Goal: Understand process/instructions

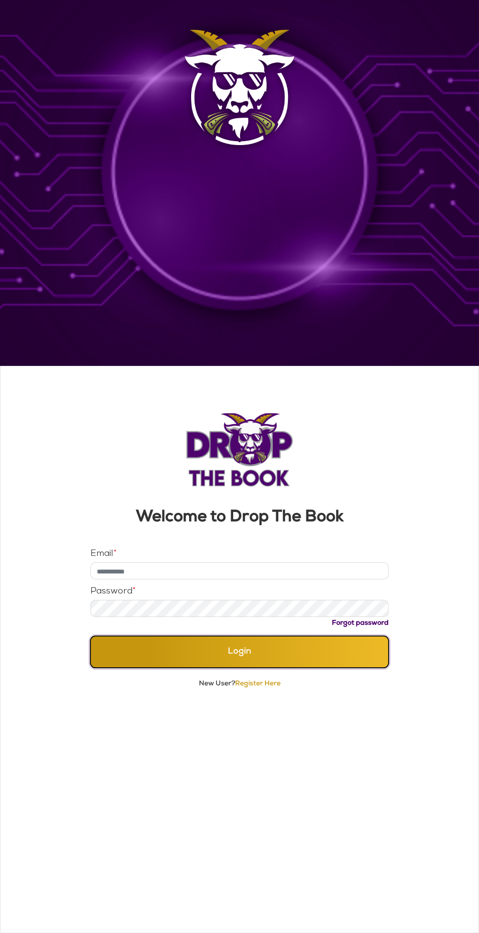
click at [275, 646] on button "Login" at bounding box center [239, 652] width 298 height 32
click at [115, 554] on span "*" at bounding box center [114, 554] width 3 height 9
click at [115, 562] on input "Email *" at bounding box center [239, 570] width 298 height 17
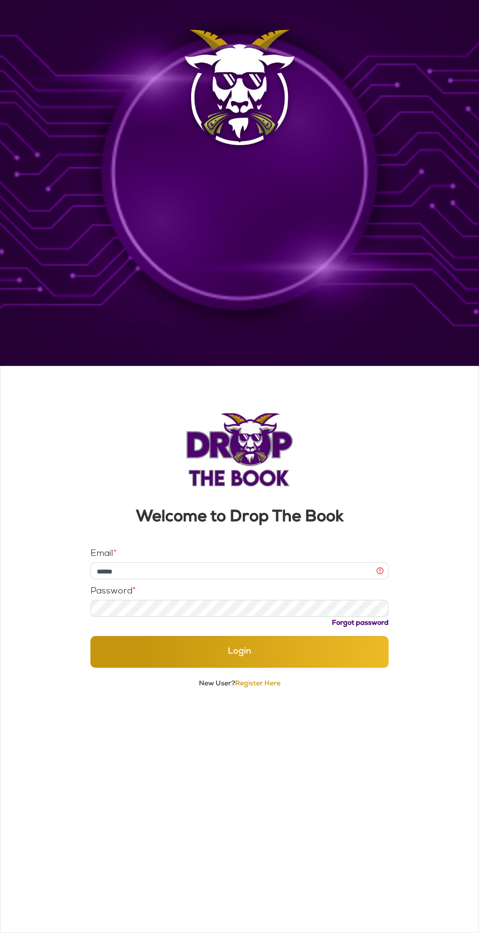
click at [90, 636] on button "Login" at bounding box center [239, 652] width 298 height 32
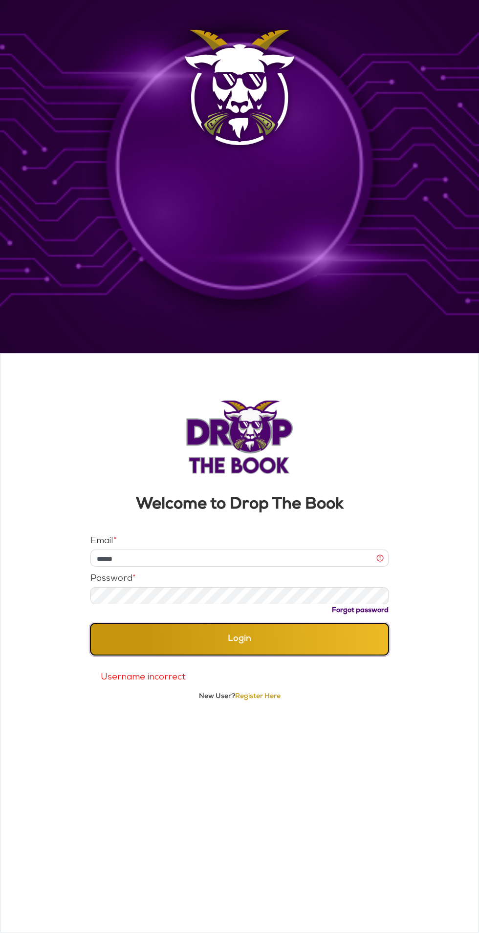
click at [270, 650] on button "Login" at bounding box center [239, 639] width 298 height 32
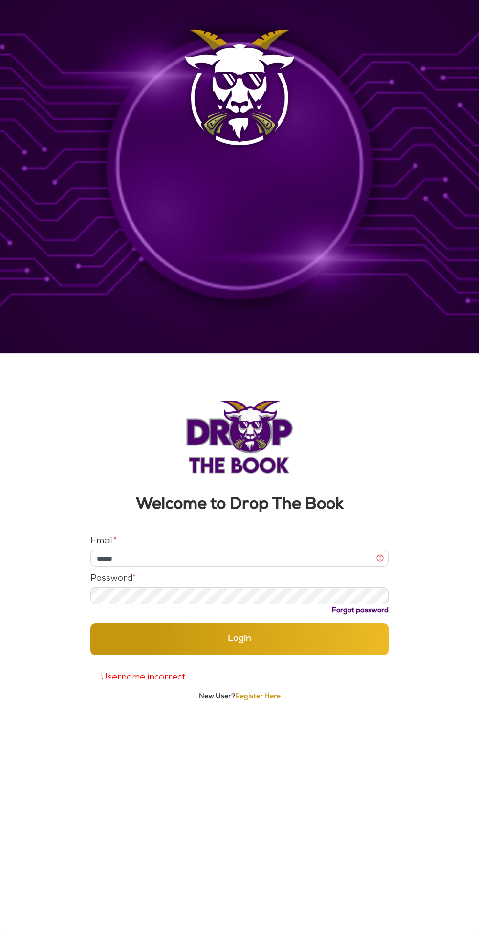
click at [101, 559] on input "******" at bounding box center [239, 558] width 298 height 17
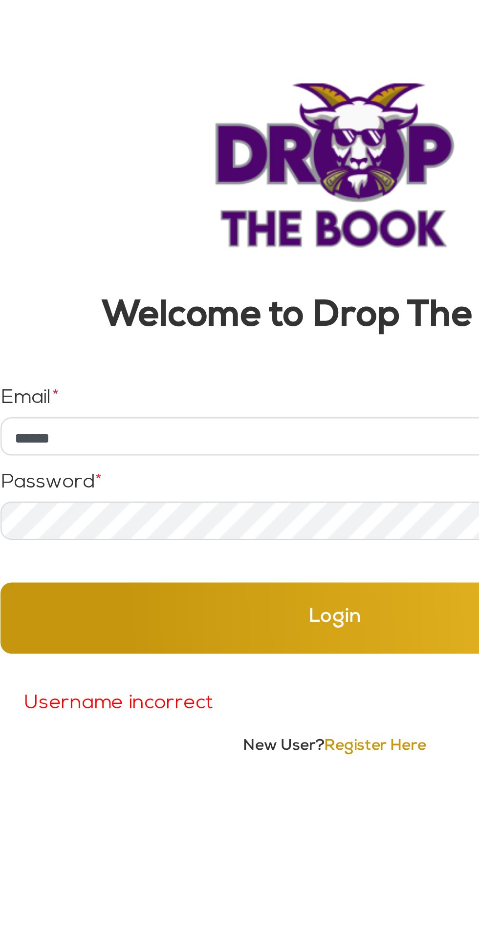
type input "**********"
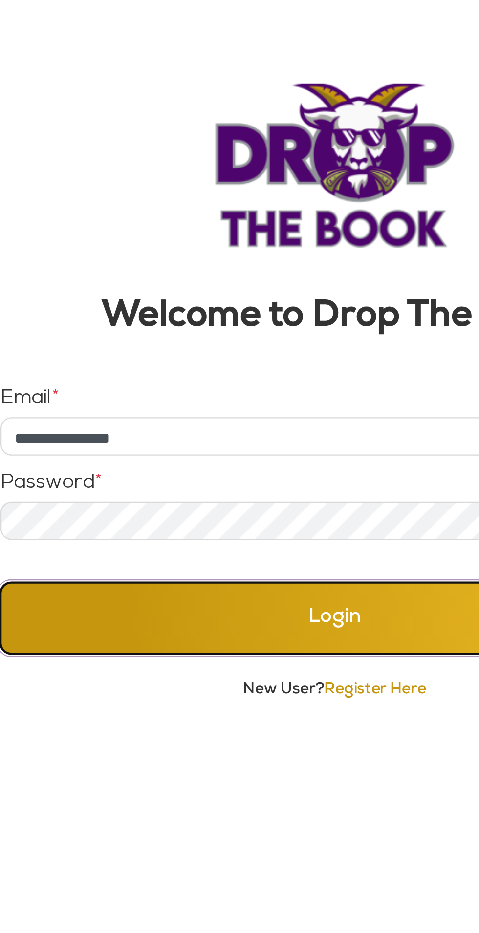
click at [235, 659] on button "Login" at bounding box center [239, 652] width 298 height 32
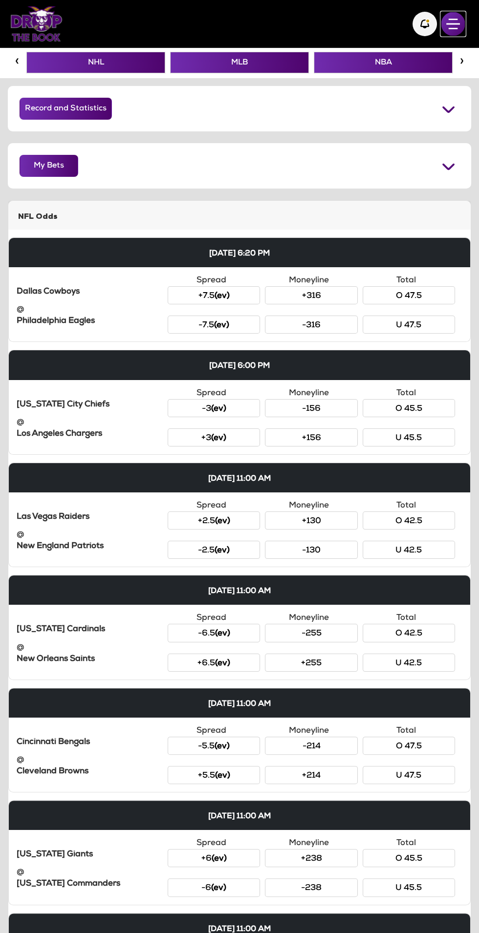
click at [451, 31] on img "button" at bounding box center [453, 24] width 24 height 24
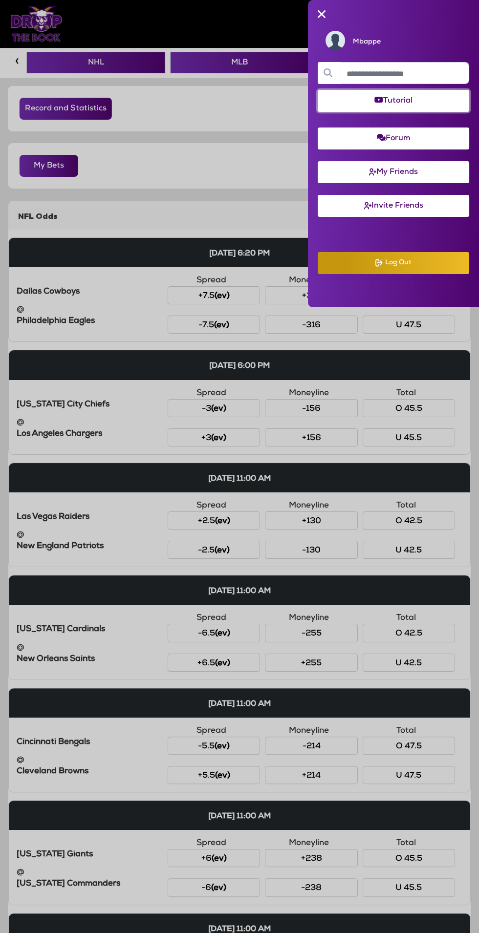
click at [337, 110] on button "Tutorial" at bounding box center [393, 101] width 151 height 22
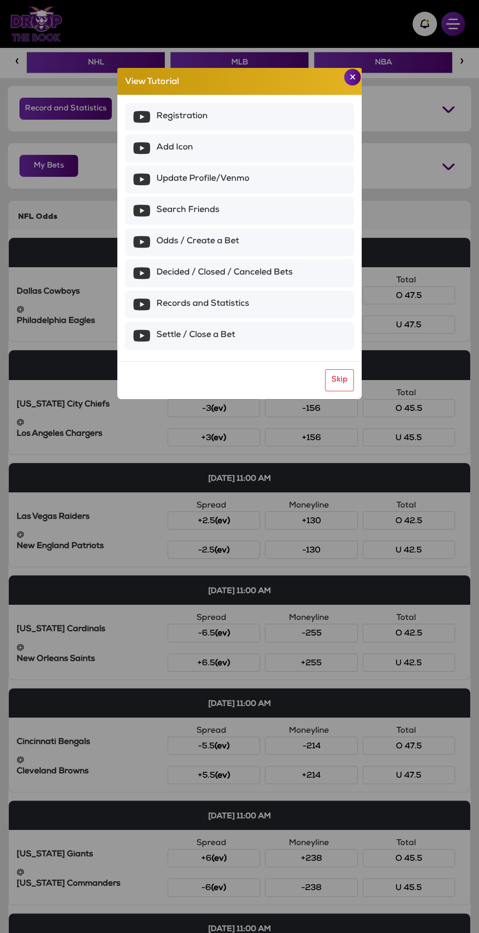
click at [146, 475] on div "View Tutorial Registration Add Icon Update Profile/Venmo Search Friends Odds / …" at bounding box center [239, 466] width 479 height 933
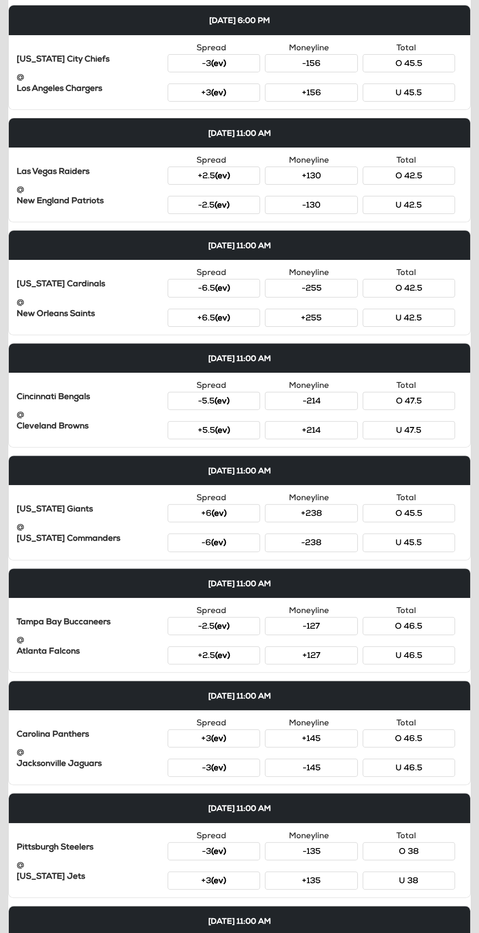
scroll to position [489, 0]
